Goal: Complete application form

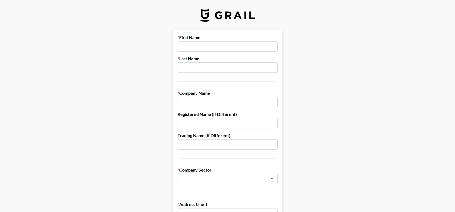
click at [218, 47] on input "text" at bounding box center [227, 46] width 100 height 10
type input "[PERSON_NAME]"
type input "Hebden"
type input "Dyzio Ltd"
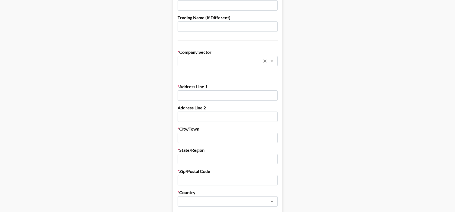
scroll to position [130, 0]
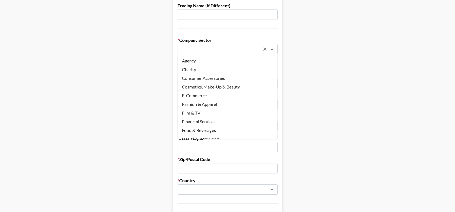
click at [243, 51] on input "text" at bounding box center [220, 49] width 79 height 6
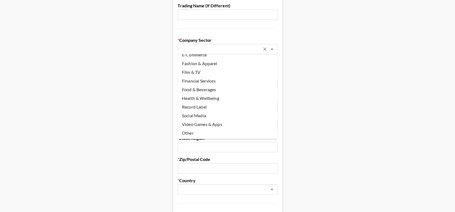
scroll to position [41, 0]
click at [196, 133] on li "Other" at bounding box center [227, 133] width 100 height 9
type input "Other"
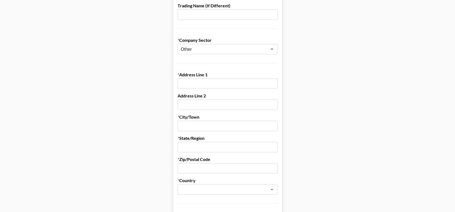
click at [192, 84] on input "text" at bounding box center [227, 84] width 100 height 10
paste input "[PERSON_NAME][GEOGRAPHIC_DATA]"
type input "[PERSON_NAME][GEOGRAPHIC_DATA]"
click at [218, 106] on input "text" at bounding box center [227, 105] width 100 height 10
paste input "[GEOGRAPHIC_DATA]"
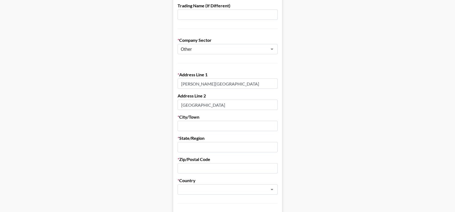
type input "[GEOGRAPHIC_DATA]"
click at [185, 124] on input "text" at bounding box center [227, 126] width 100 height 10
paste input "Worthing"
type input "Worthing"
paste input "[GEOGRAPHIC_DATA]"
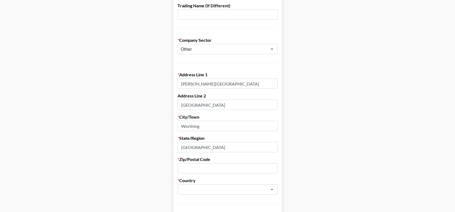
type input "[GEOGRAPHIC_DATA]"
click at [204, 165] on input "text" at bounding box center [227, 168] width 100 height 10
paste input "BN11 1QR"
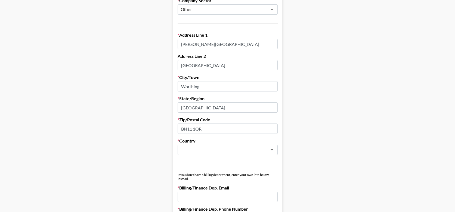
scroll to position [198, 0]
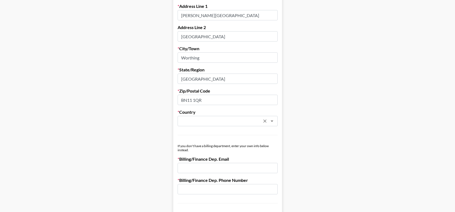
type input "BN11 1QR"
click at [213, 118] on input "text" at bounding box center [220, 121] width 79 height 6
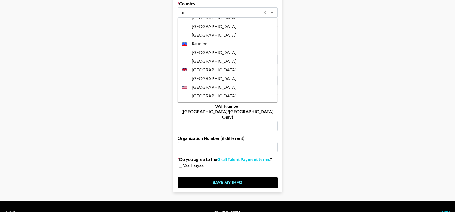
scroll to position [0, 0]
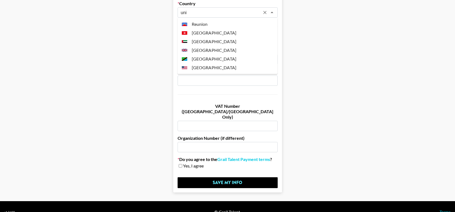
click at [206, 52] on li "[GEOGRAPHIC_DATA]" at bounding box center [227, 50] width 100 height 9
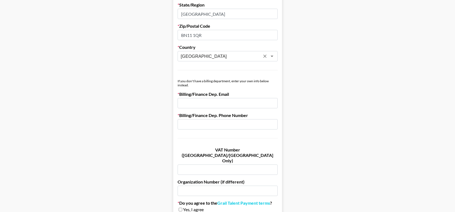
scroll to position [261, 0]
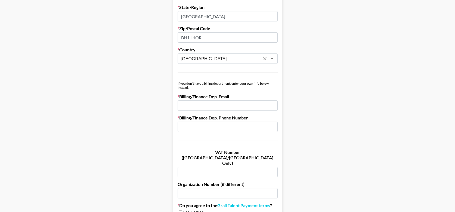
type input "[GEOGRAPHIC_DATA]"
click at [191, 107] on input "email" at bounding box center [227, 106] width 100 height 10
type input "[EMAIL_ADDRESS][DOMAIN_NAME]"
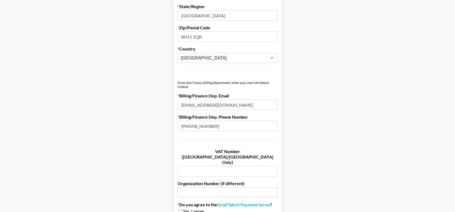
type input "[PHONE_NUMBER]"
click at [182, 166] on input "text" at bounding box center [227, 171] width 100 height 10
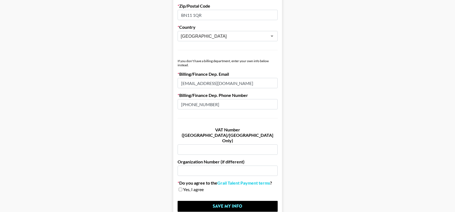
scroll to position [286, 0]
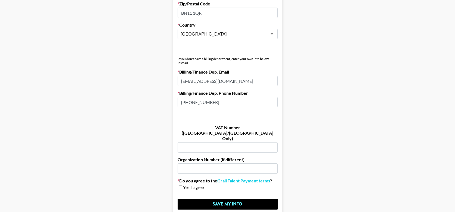
type input "B"
paste input "231016564"
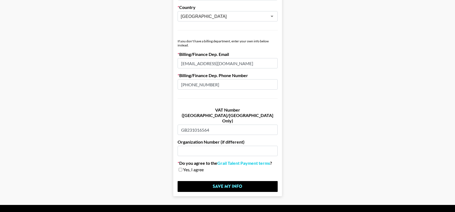
scroll to position [306, 0]
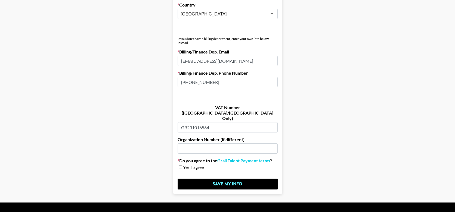
type input "GB231016564"
click at [180, 165] on input "checkbox" at bounding box center [181, 167] width 4 height 4
checkbox input "true"
click at [237, 158] on link "Grail Talent Payment terms" at bounding box center [243, 160] width 53 height 5
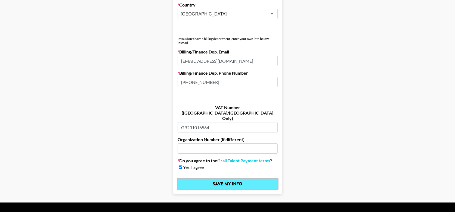
scroll to position [306, 0]
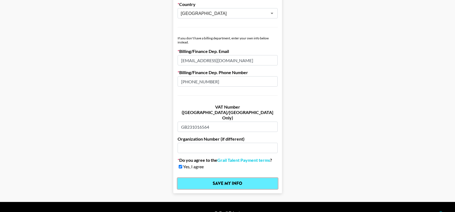
click at [220, 178] on input "Save My Info" at bounding box center [227, 183] width 100 height 11
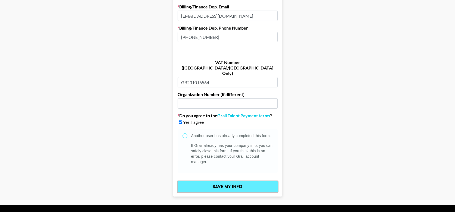
scroll to position [355, 0]
